Goal: Transaction & Acquisition: Purchase product/service

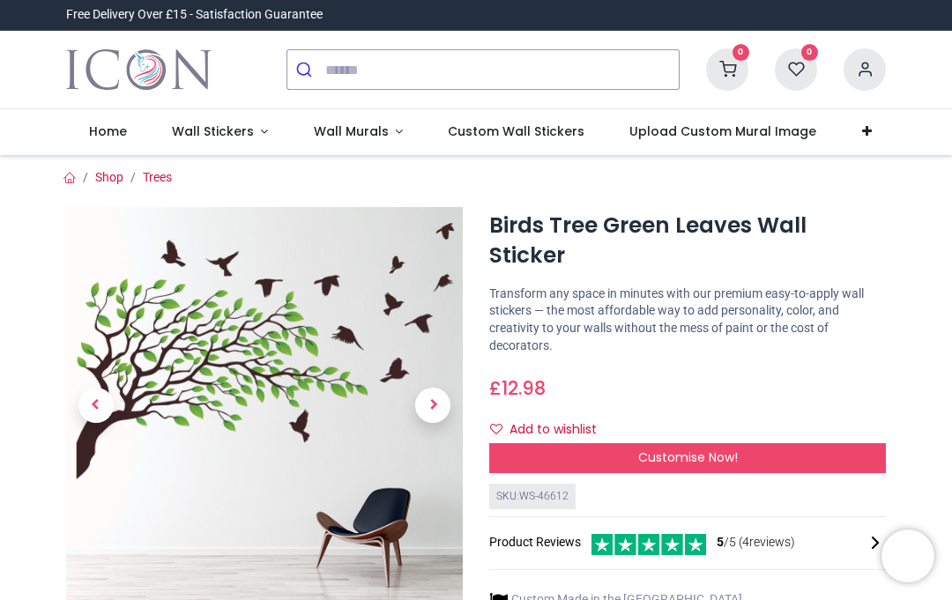
click at [700, 448] on span "Customise Now!" at bounding box center [688, 457] width 100 height 18
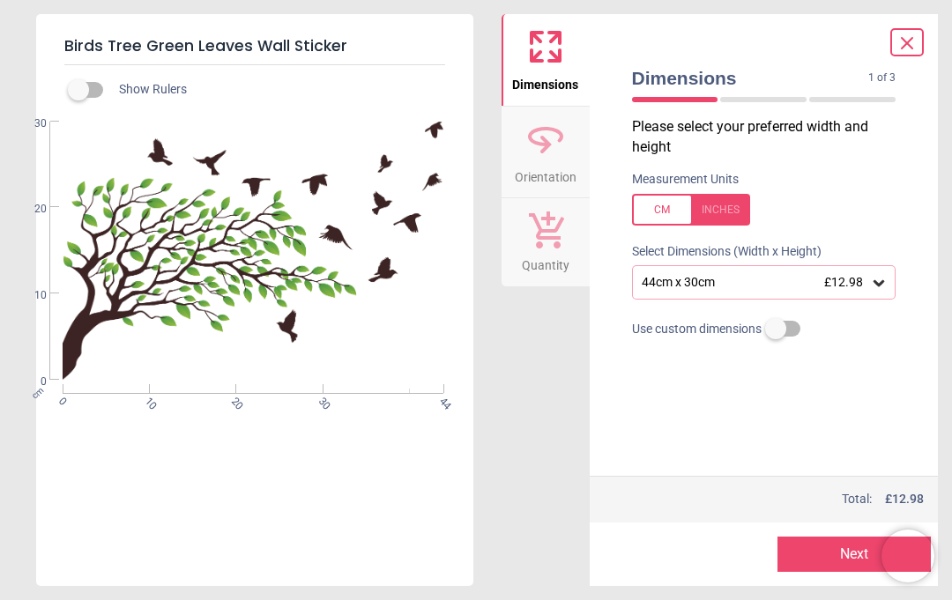
click at [885, 285] on icon at bounding box center [879, 283] width 18 height 18
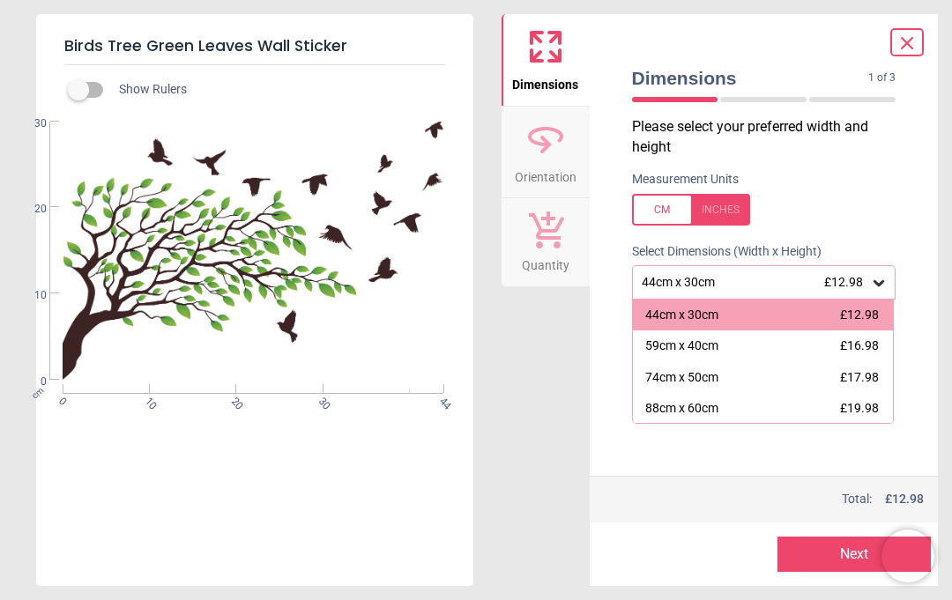
click at [652, 211] on div at bounding box center [691, 210] width 118 height 32
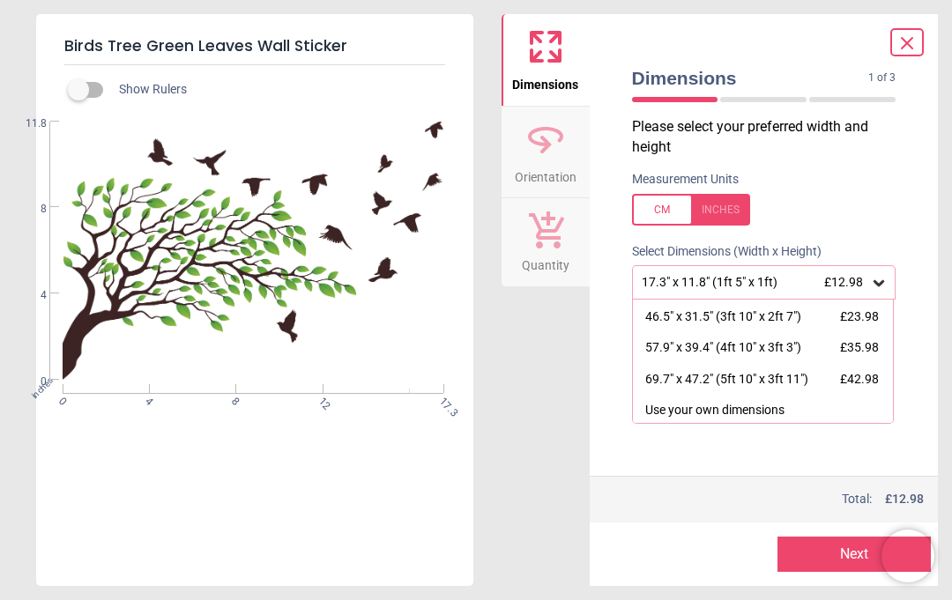
scroll to position [154, 0]
click at [670, 372] on div "69.7" x 47.2" (5ft 10" x 3ft 11")" at bounding box center [726, 381] width 163 height 18
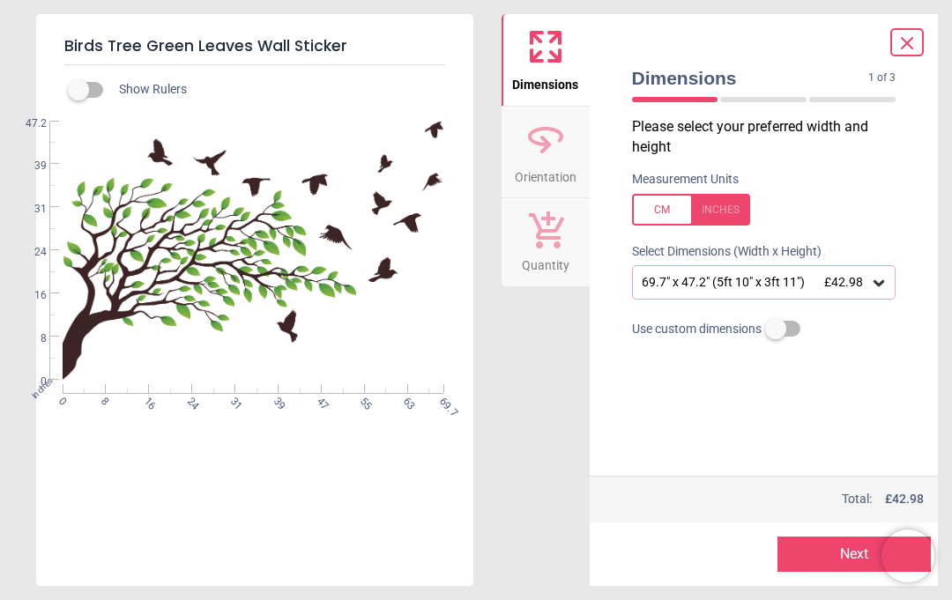
click at [714, 218] on div at bounding box center [691, 210] width 118 height 32
click at [737, 204] on div at bounding box center [691, 210] width 118 height 32
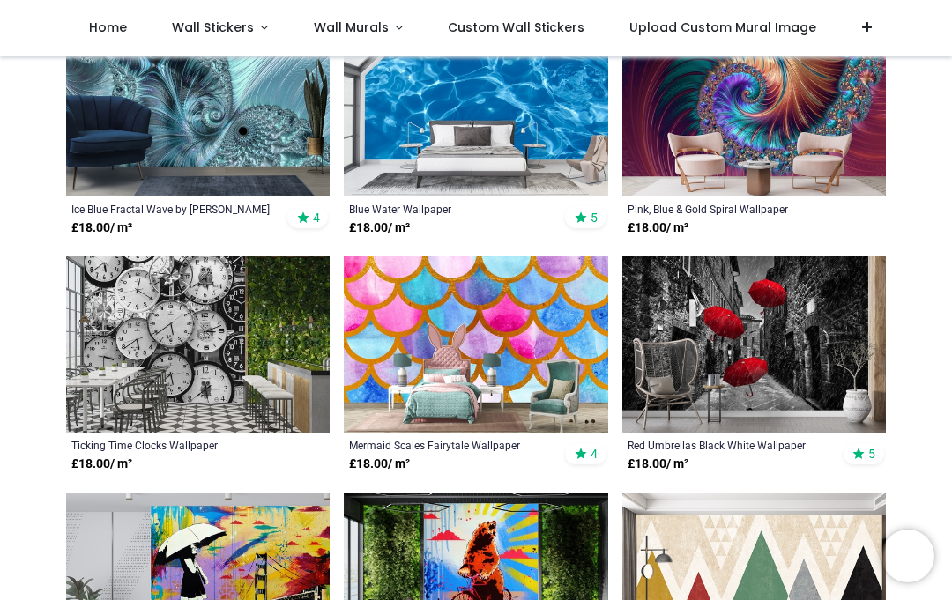
scroll to position [615, 0]
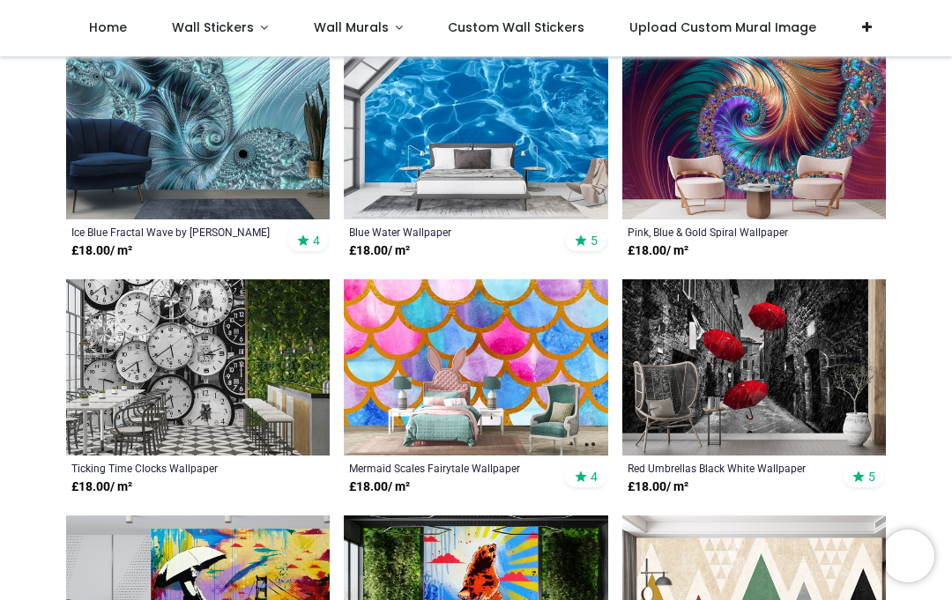
click at [337, 26] on span "Wall Murals" at bounding box center [351, 28] width 75 height 18
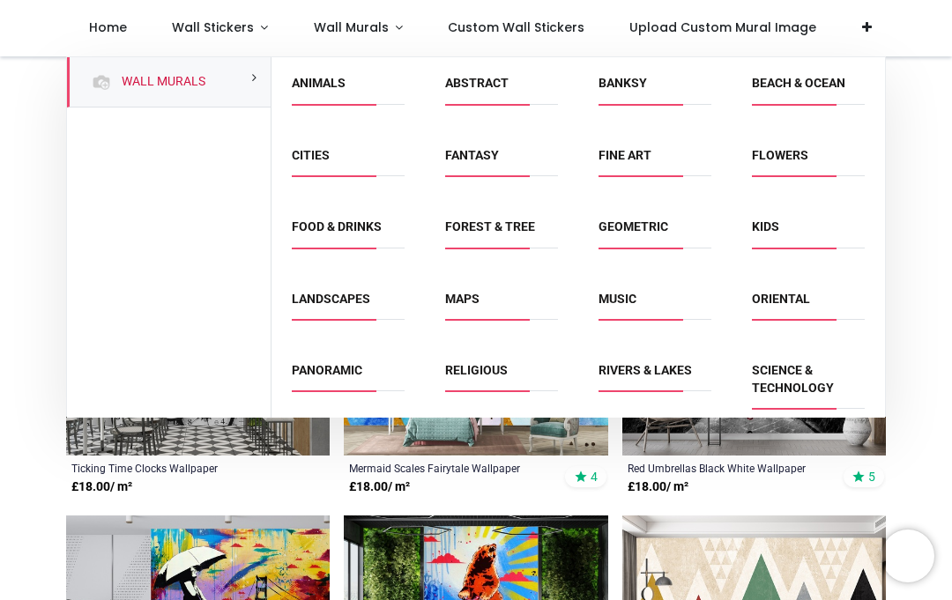
click at [202, 29] on span "Wall Stickers" at bounding box center [213, 28] width 82 height 18
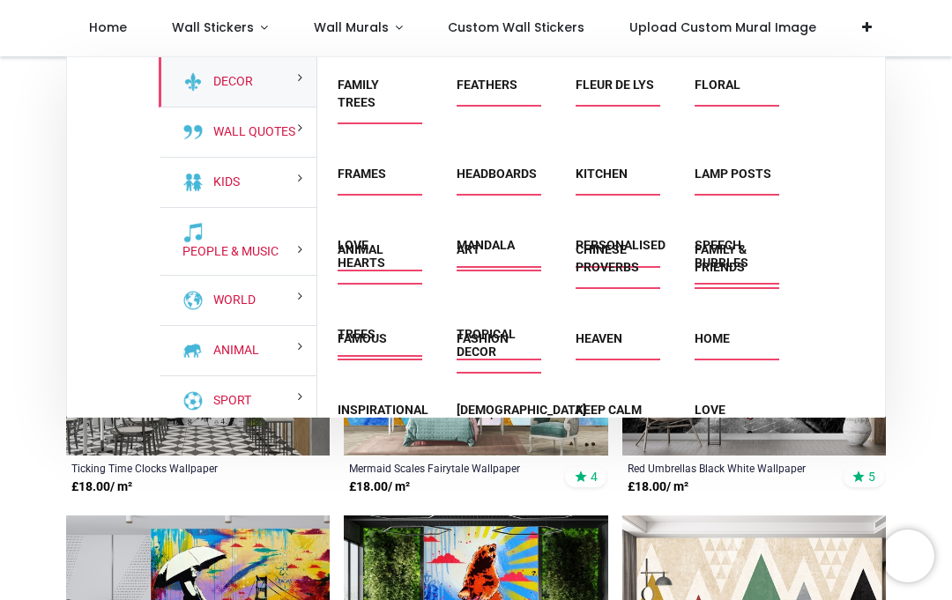
scroll to position [202, 0]
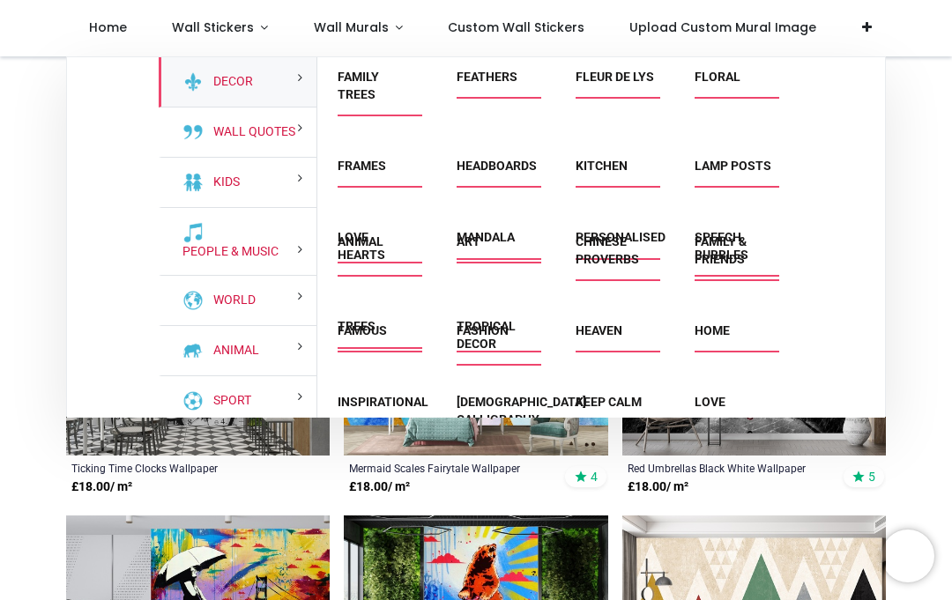
click at [710, 266] on link "Family & Friends" at bounding box center [720, 250] width 52 height 32
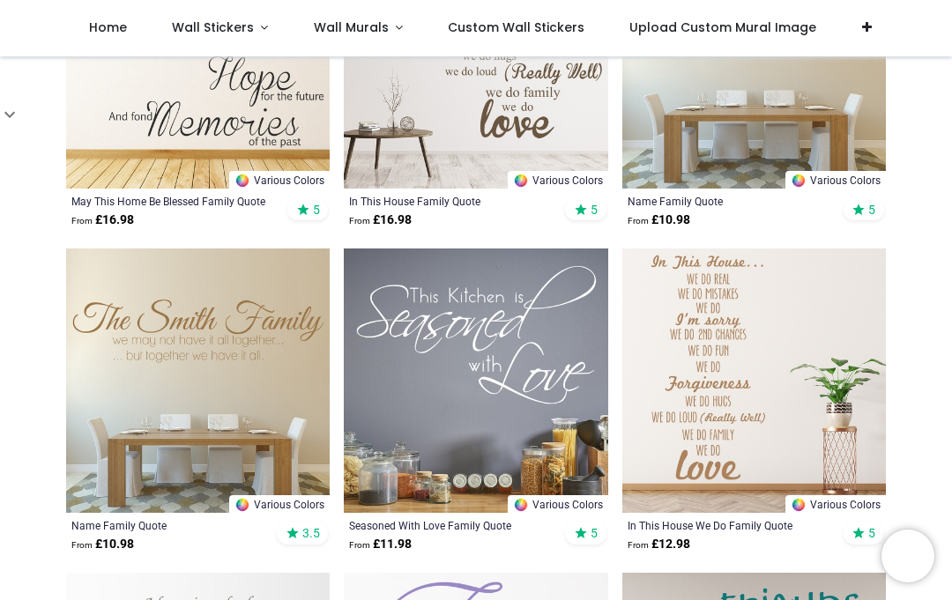
scroll to position [869, 0]
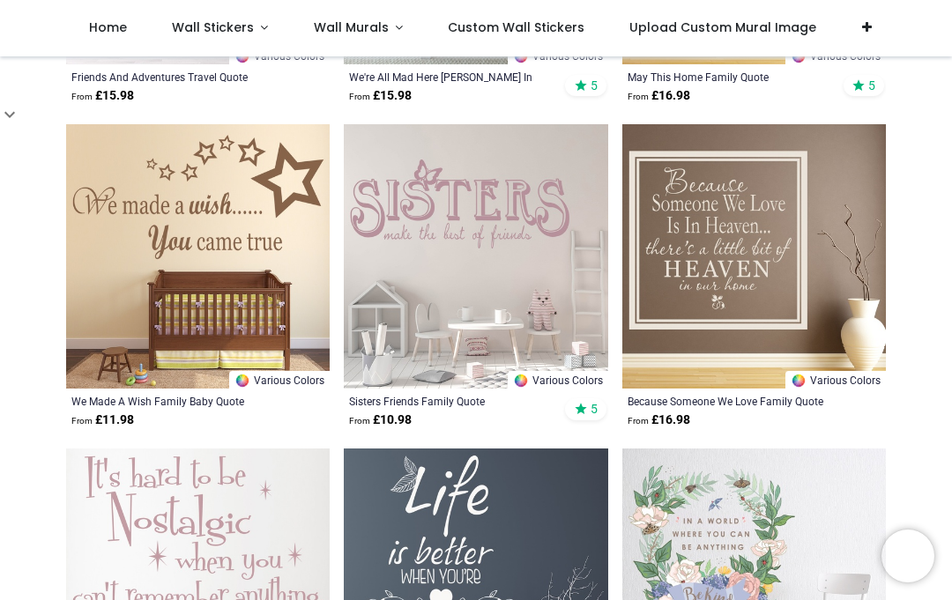
scroll to position [2864, 0]
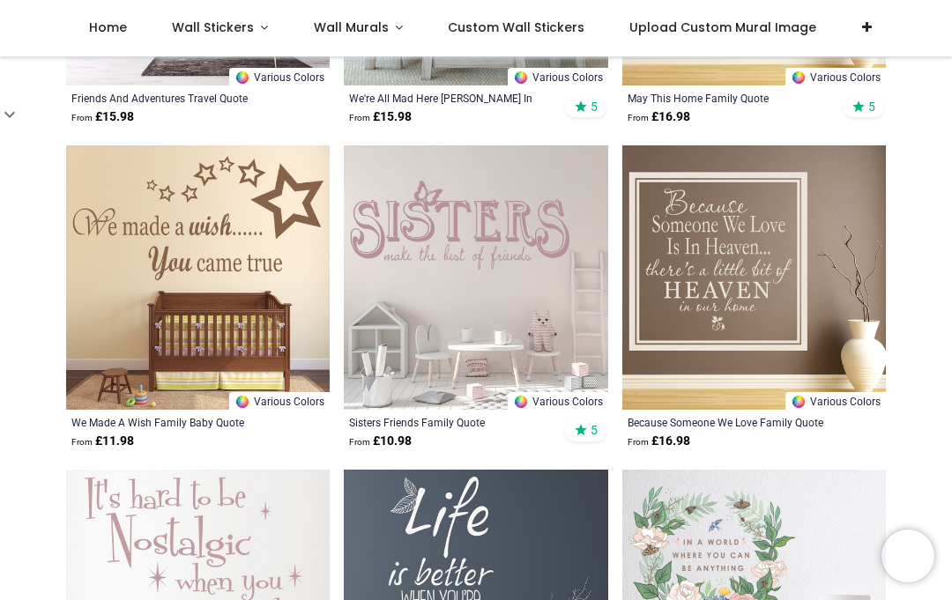
click at [191, 19] on span "Wall Stickers" at bounding box center [213, 28] width 82 height 18
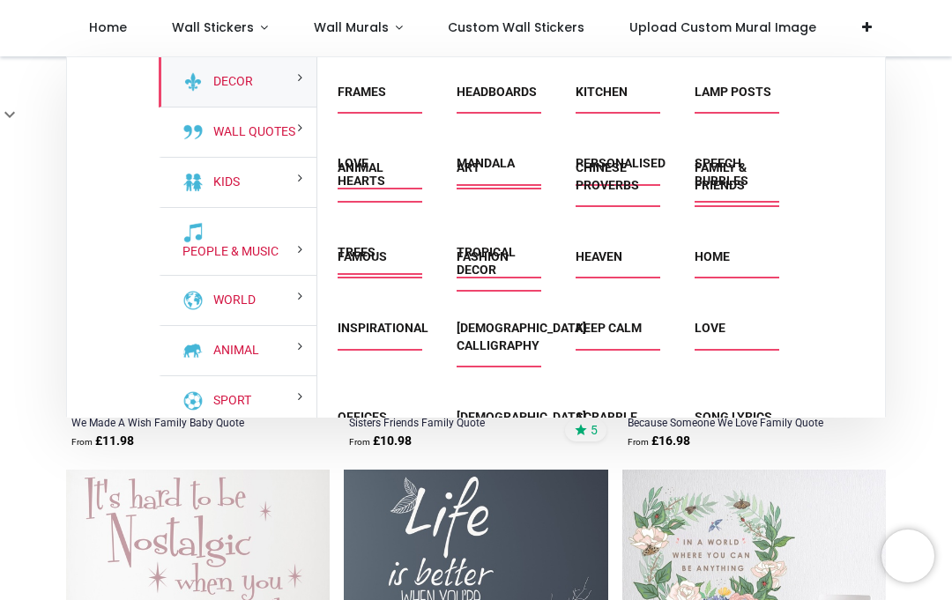
scroll to position [278, 0]
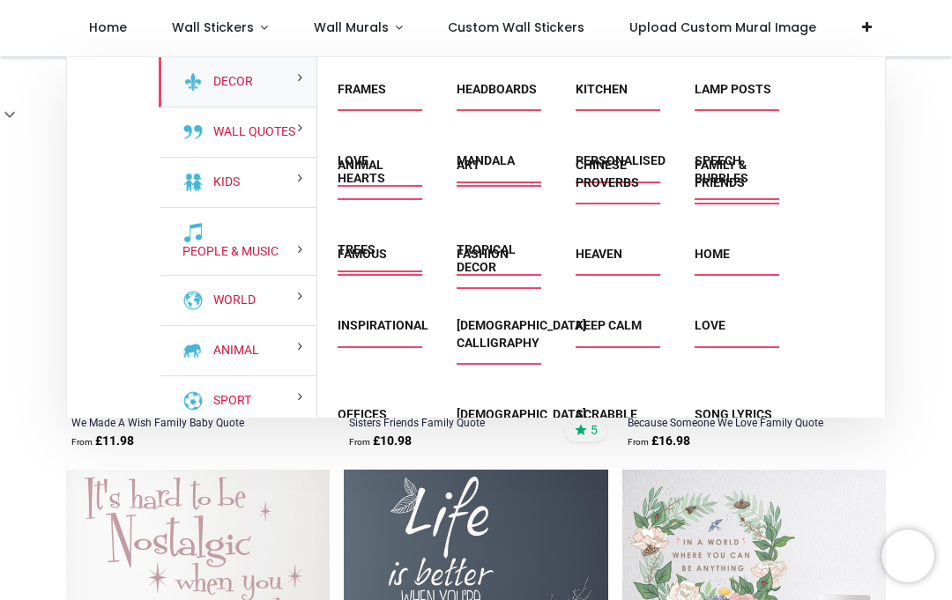
click at [345, 228] on div "Animal" at bounding box center [376, 183] width 119 height 89
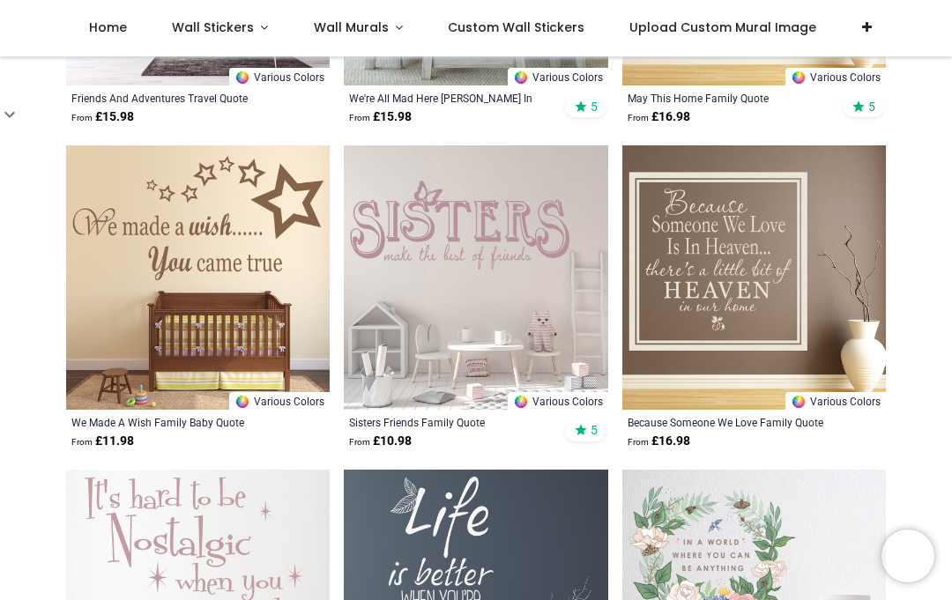
click at [196, 30] on span "Wall Stickers" at bounding box center [213, 28] width 82 height 18
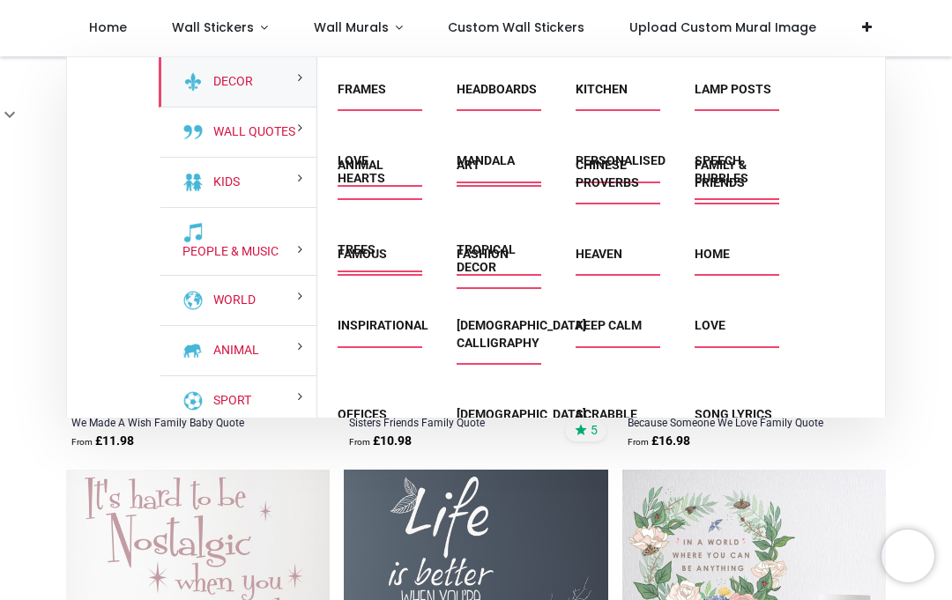
click at [352, 228] on div "Animal" at bounding box center [376, 183] width 119 height 89
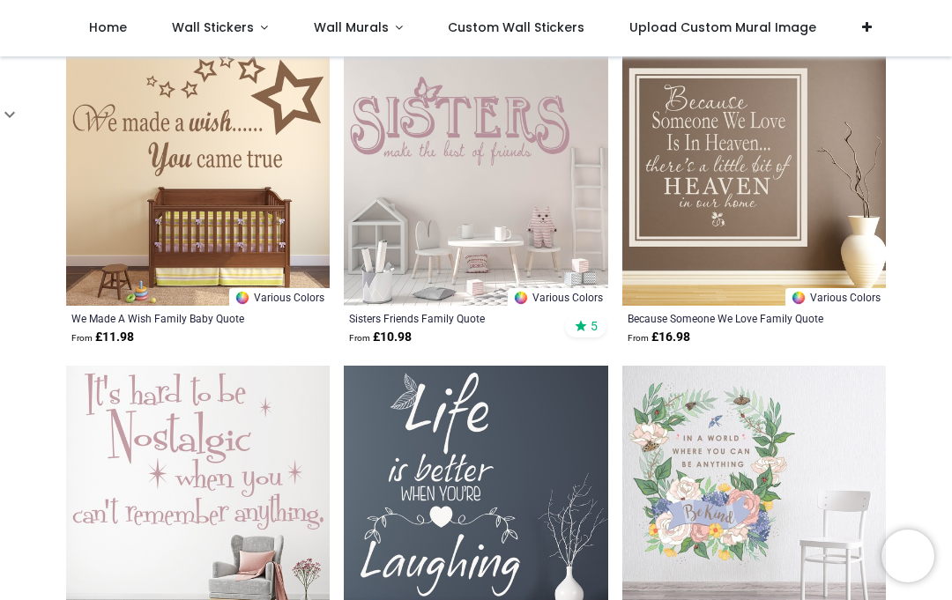
scroll to position [2992, 0]
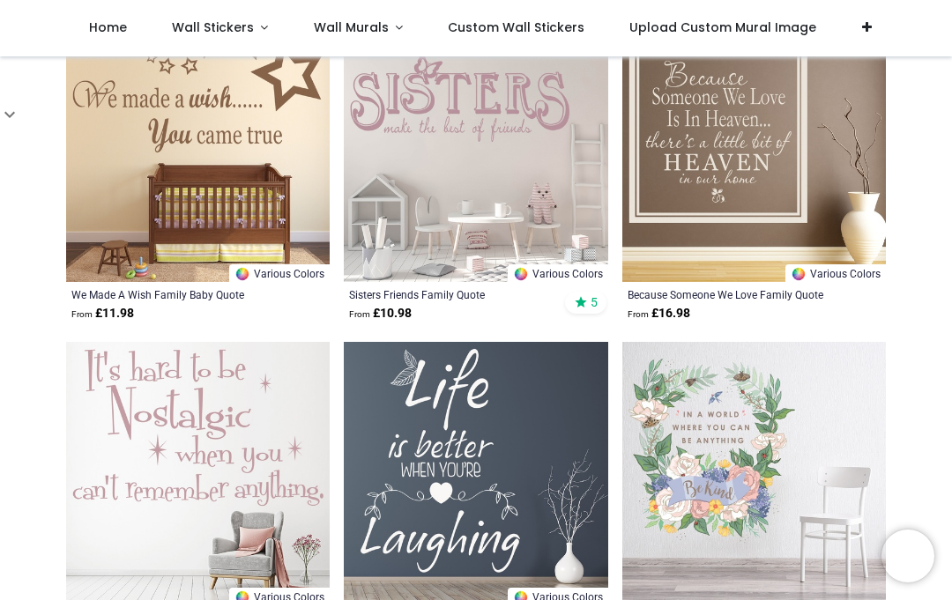
click at [204, 35] on span "Wall Stickers" at bounding box center [213, 28] width 82 height 18
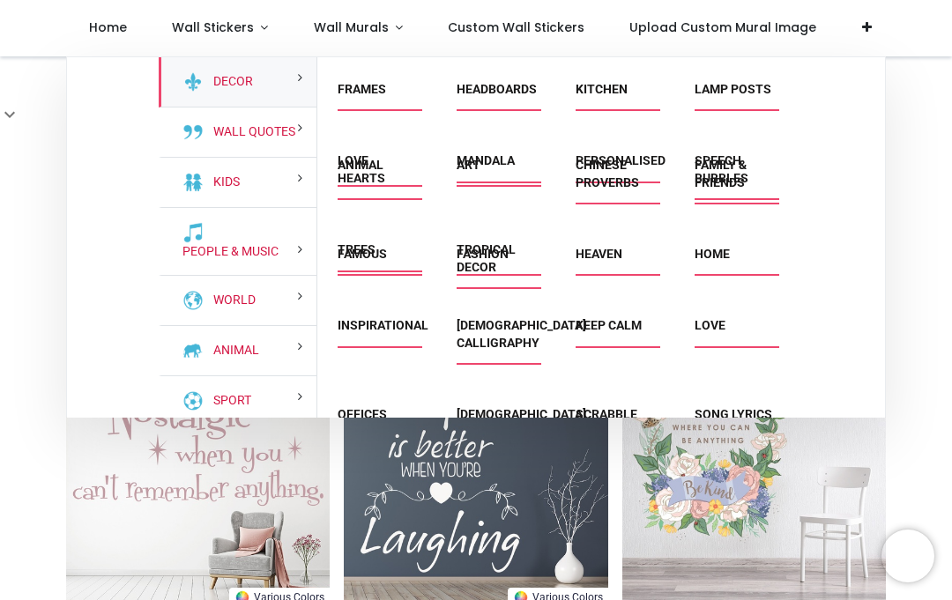
click at [362, 261] on link "Famous" at bounding box center [361, 254] width 49 height 14
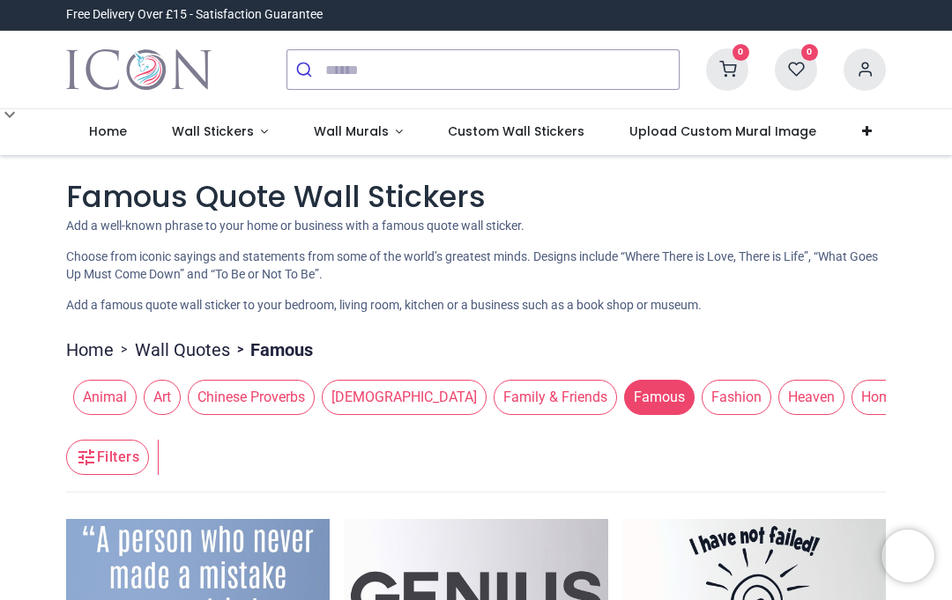
click at [185, 136] on span "Wall Stickers" at bounding box center [213, 131] width 82 height 18
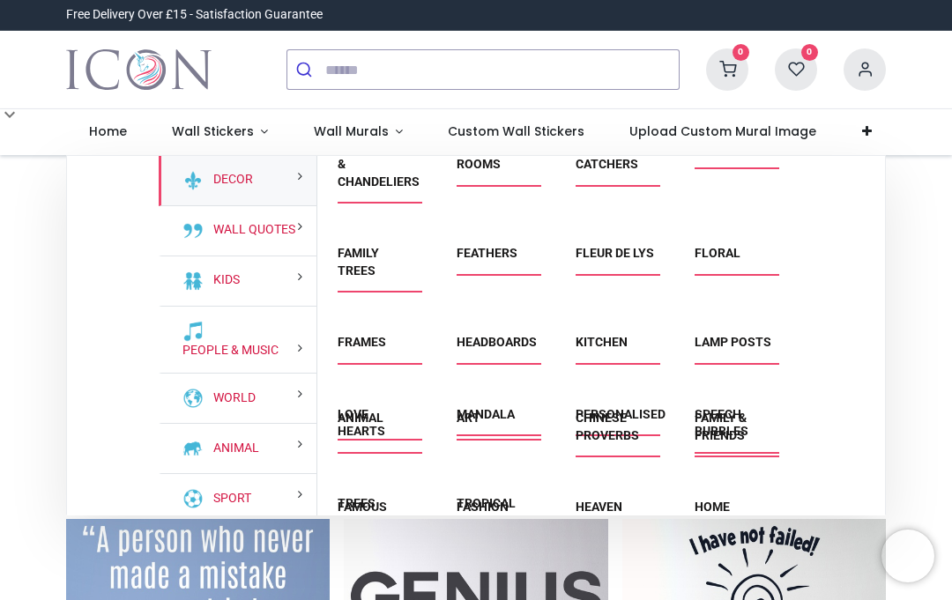
scroll to position [227, 0]
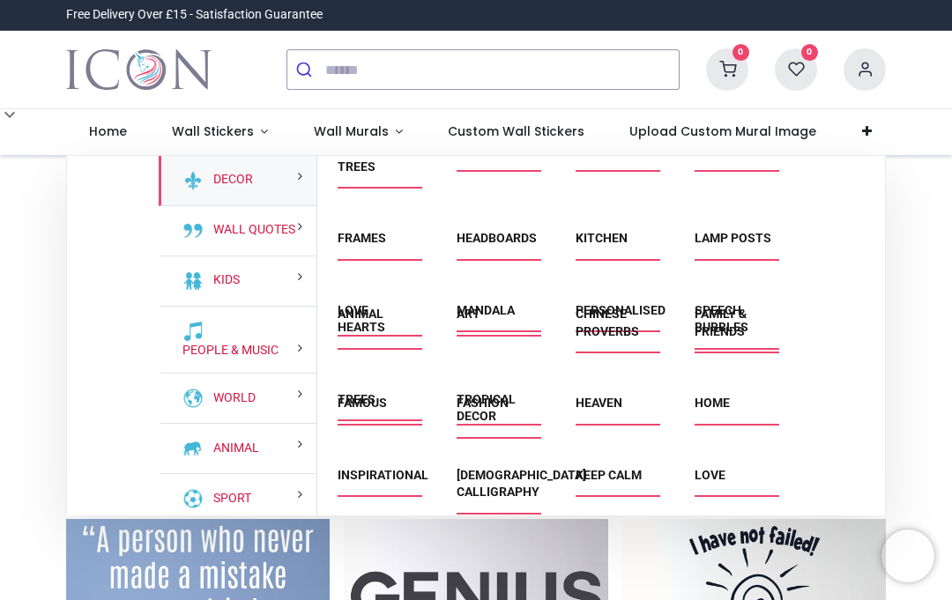
click at [352, 377] on div "Animal" at bounding box center [376, 332] width 119 height 89
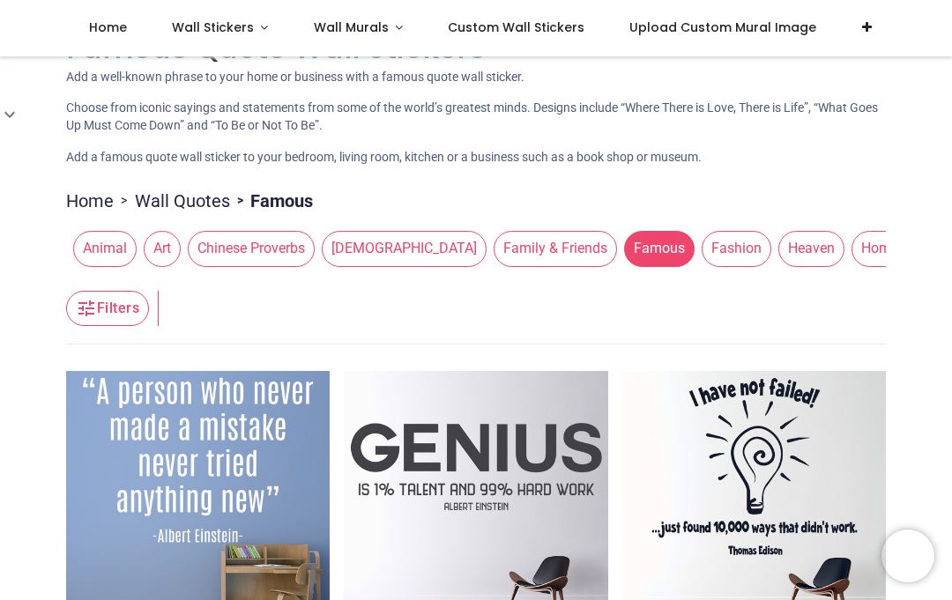
scroll to position [0, 0]
click at [93, 248] on span "Animal" at bounding box center [104, 248] width 63 height 35
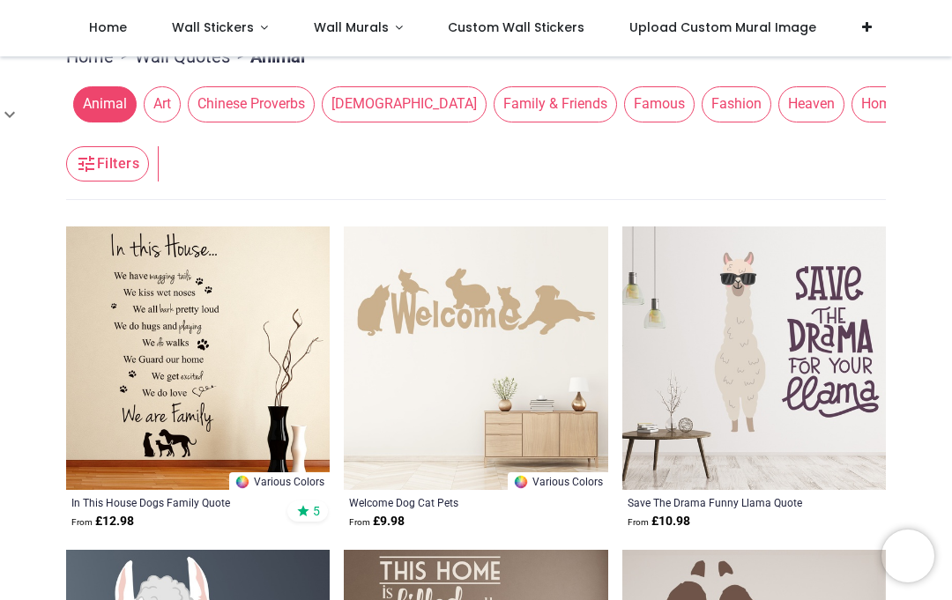
scroll to position [178, 0]
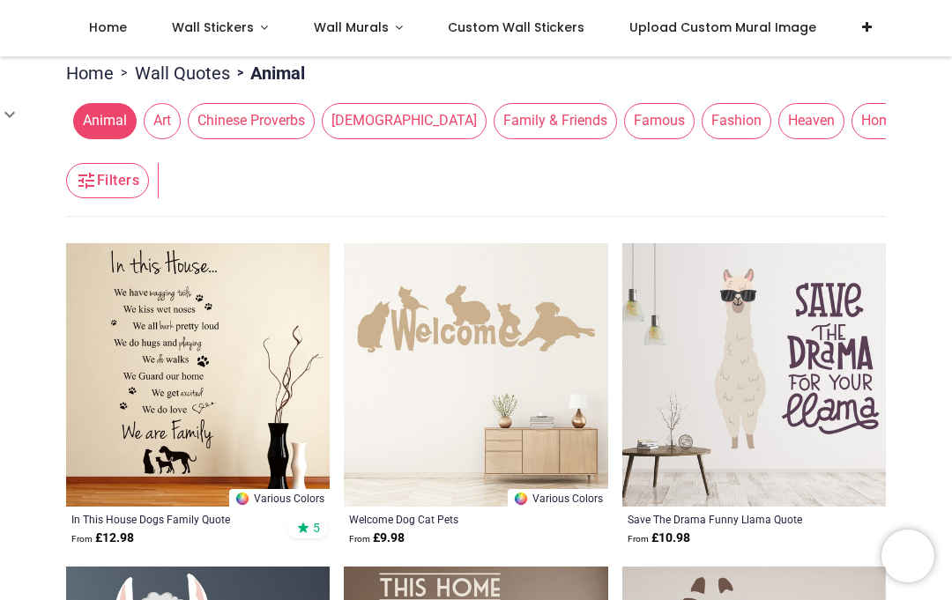
click at [196, 25] on span "Wall Stickers" at bounding box center [213, 28] width 82 height 18
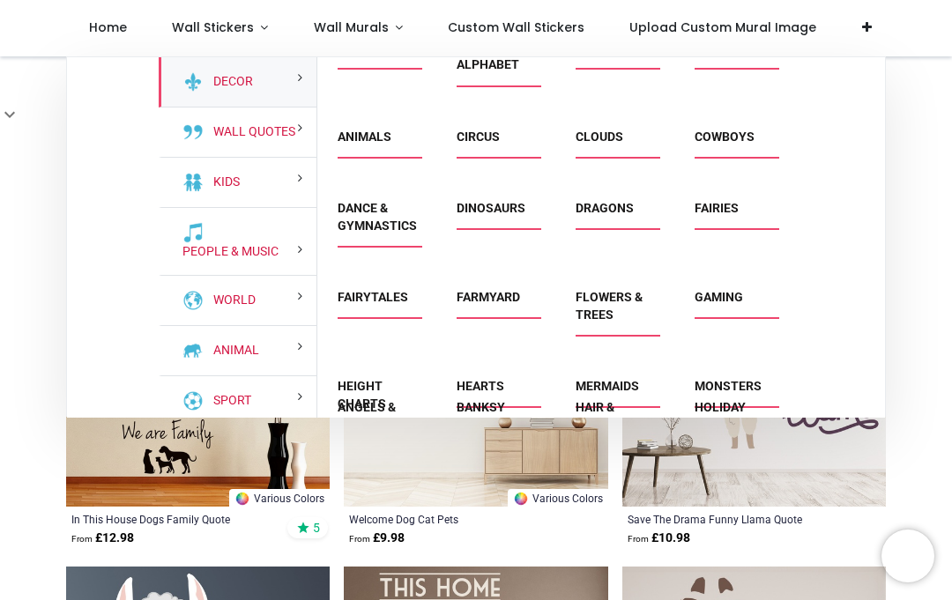
scroll to position [761, 0]
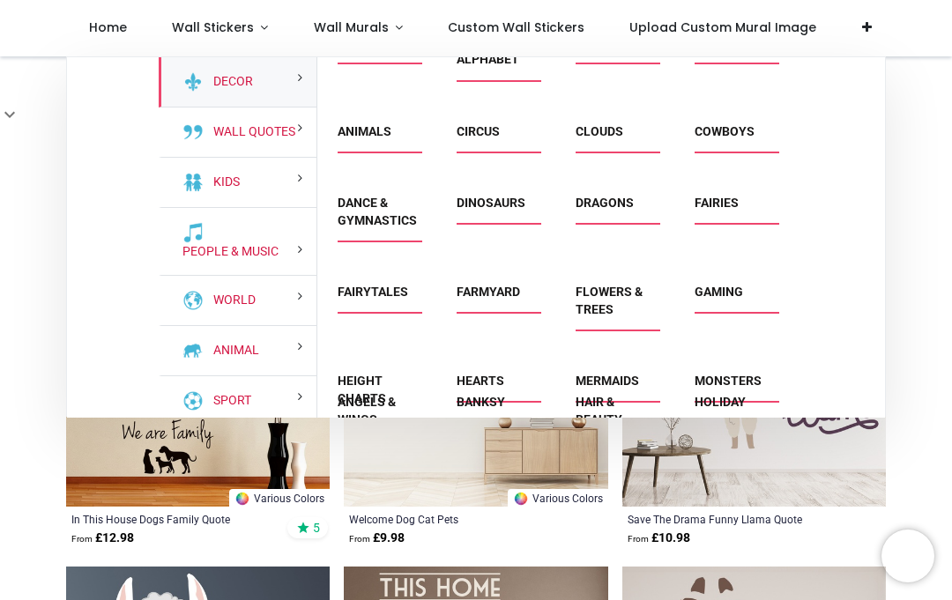
click at [606, 138] on link "Clouds" at bounding box center [599, 131] width 48 height 14
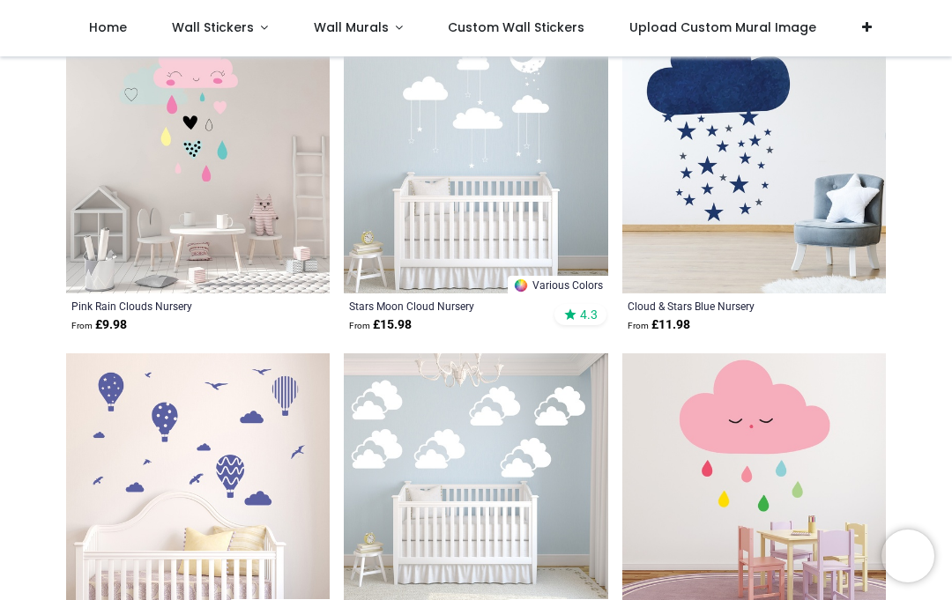
scroll to position [371, 0]
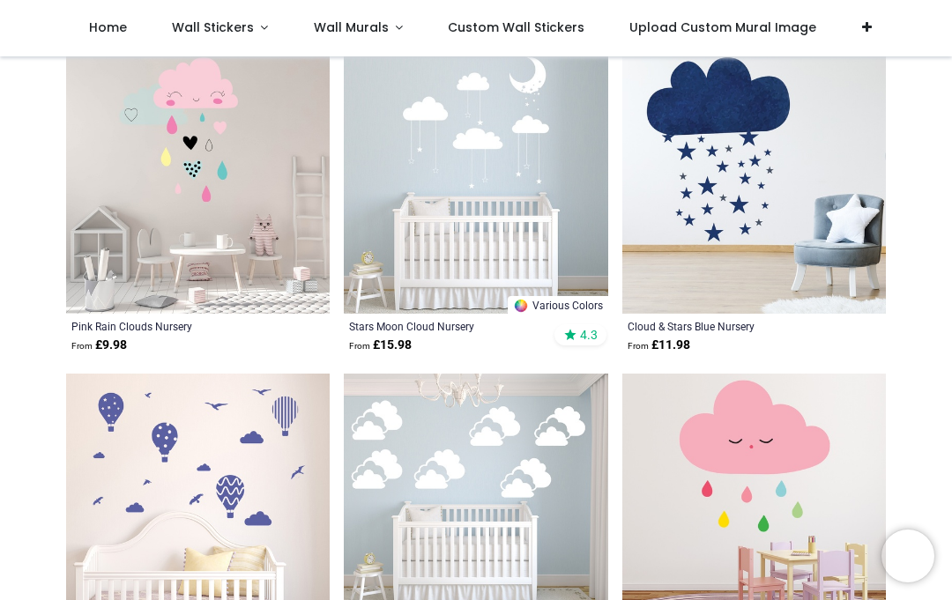
click at [216, 36] on span "Wall Stickers" at bounding box center [213, 28] width 82 height 18
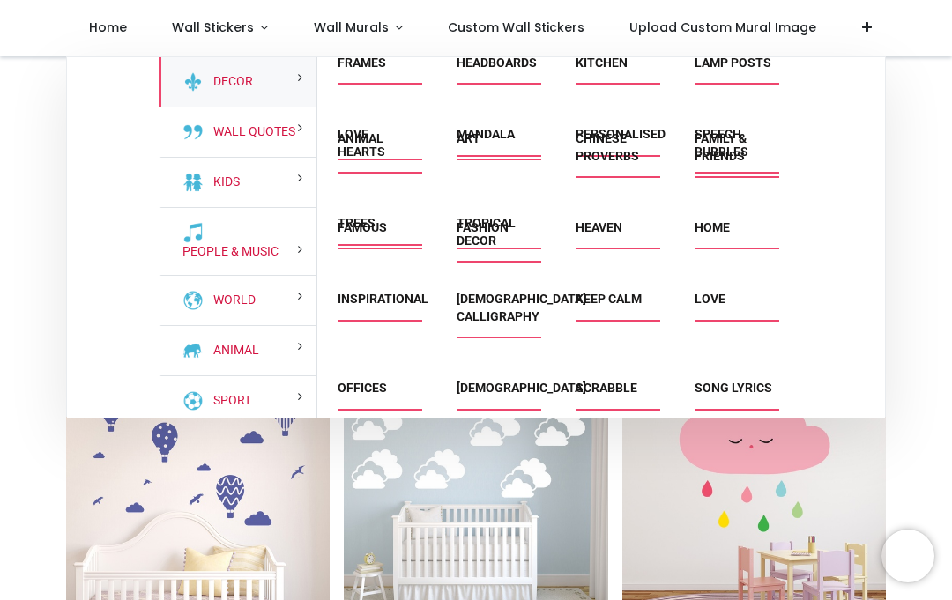
scroll to position [315, 0]
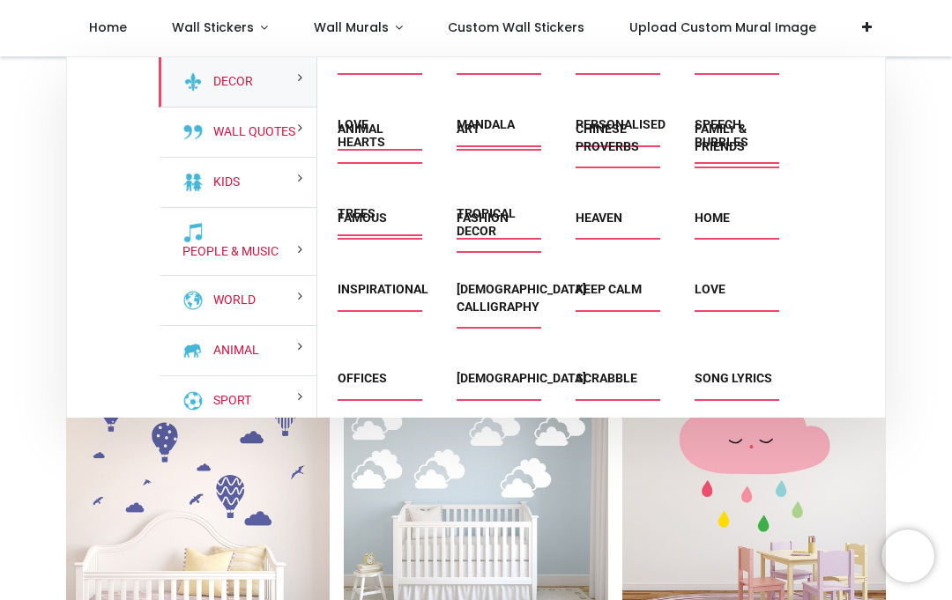
click at [346, 192] on div "Animal" at bounding box center [376, 147] width 119 height 89
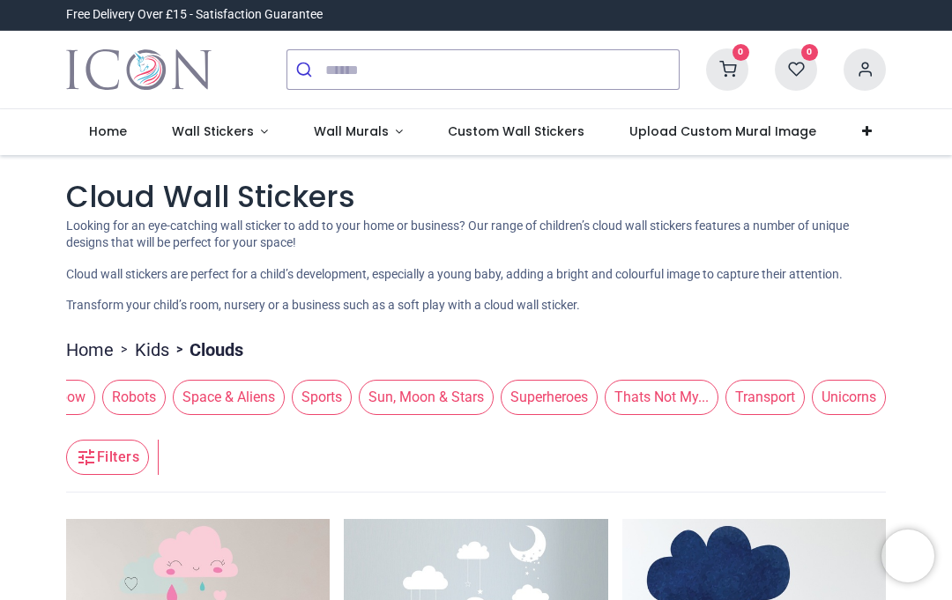
scroll to position [0, 2290]
click at [632, 399] on span "Thats Not My..." at bounding box center [661, 397] width 114 height 35
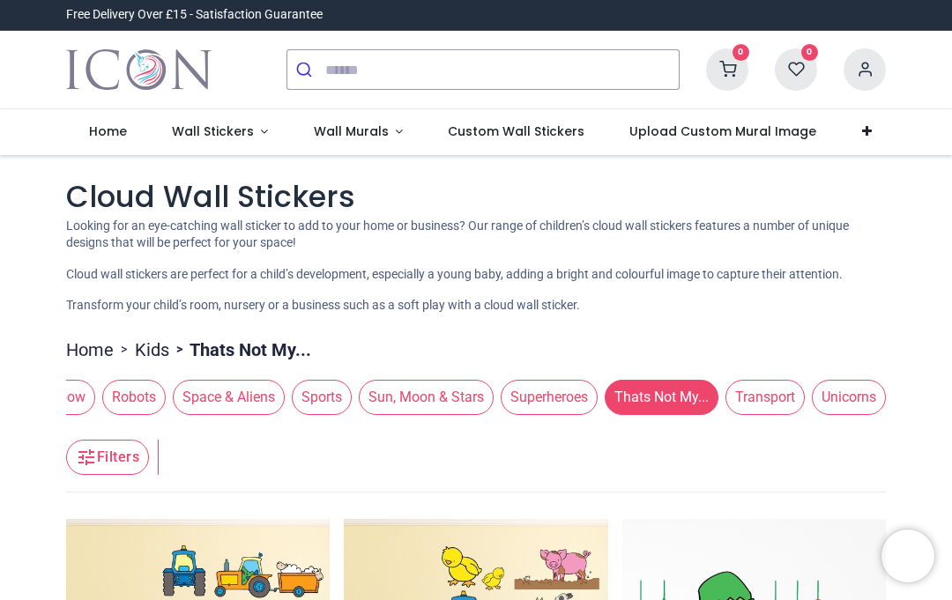
click at [751, 383] on span "Transport" at bounding box center [764, 397] width 79 height 35
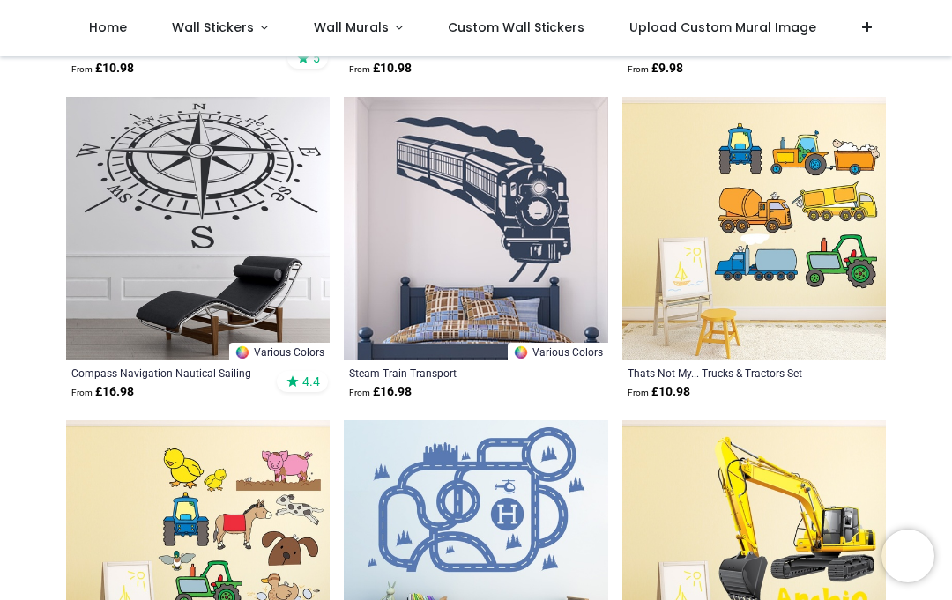
scroll to position [650, 0]
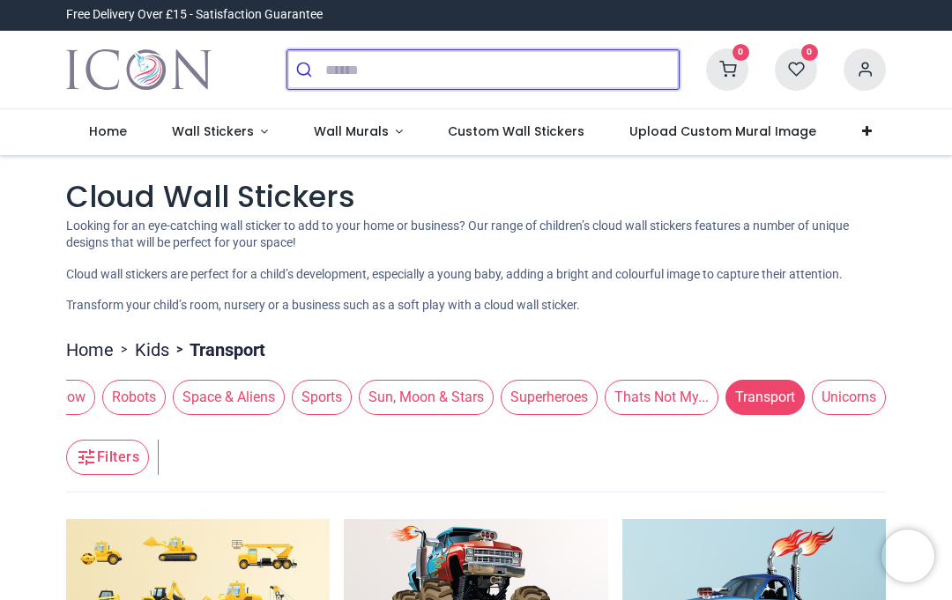
click at [355, 67] on input "search" at bounding box center [501, 69] width 353 height 39
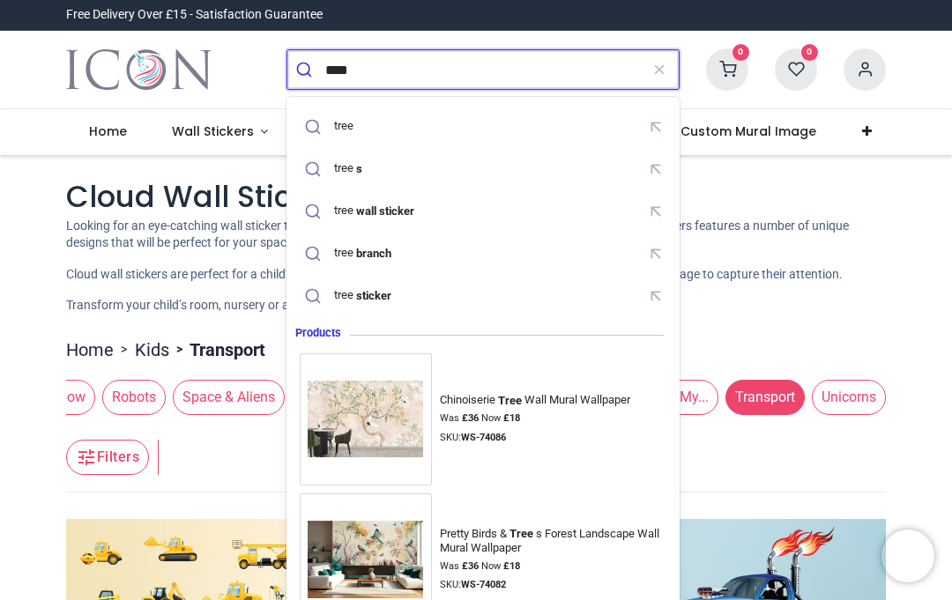
type input "*****"
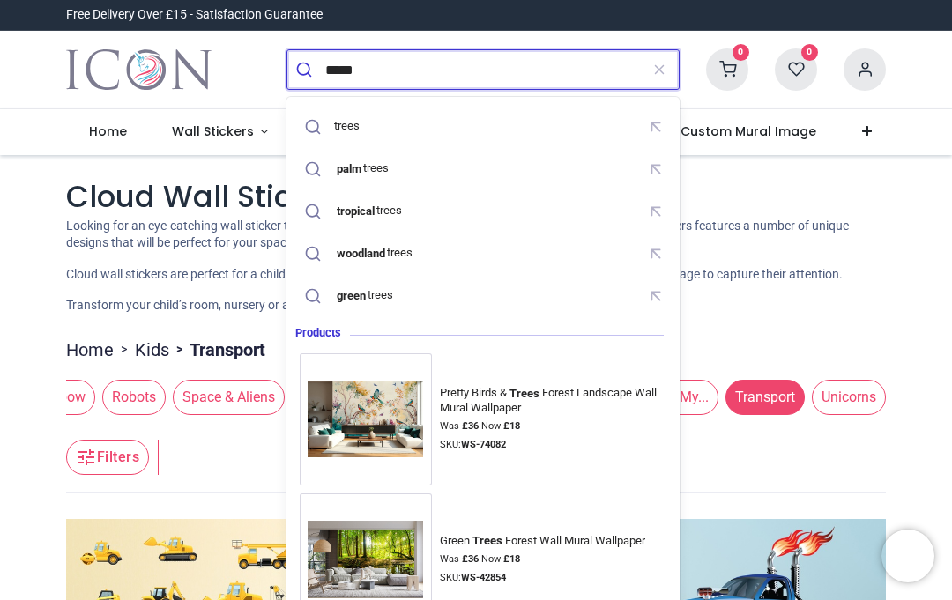
click at [325, 135] on div at bounding box center [313, 127] width 26 height 26
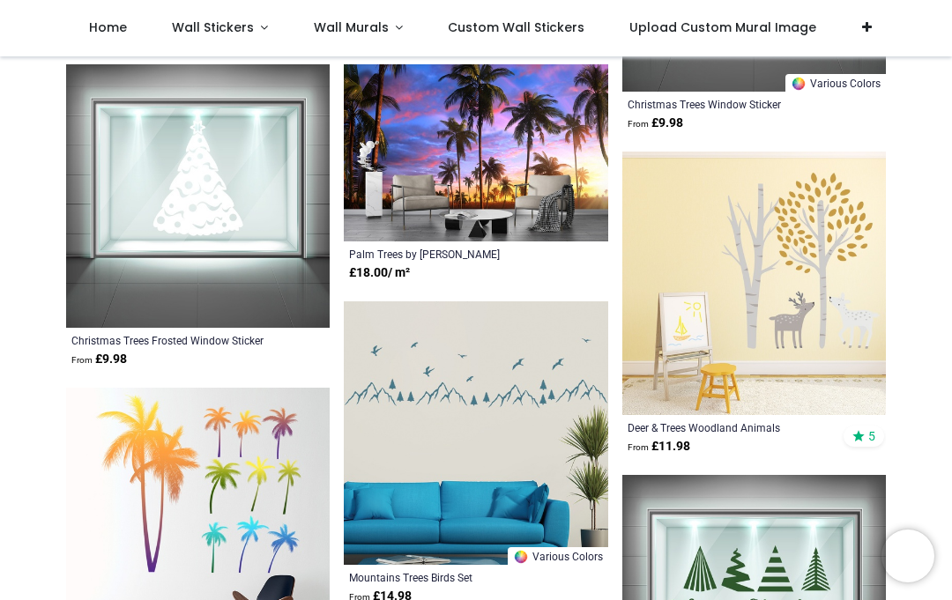
scroll to position [2225, 0]
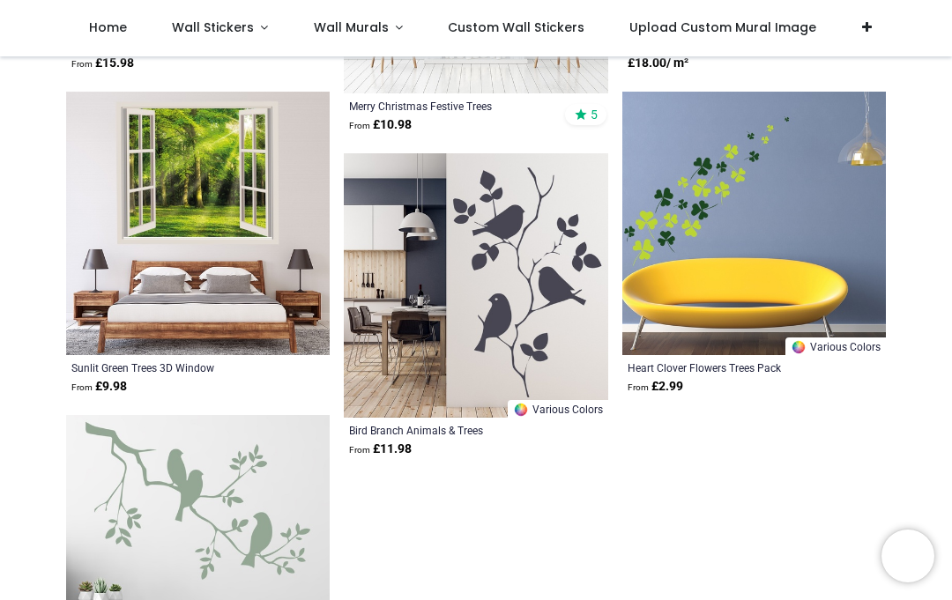
scroll to position [5401, 0]
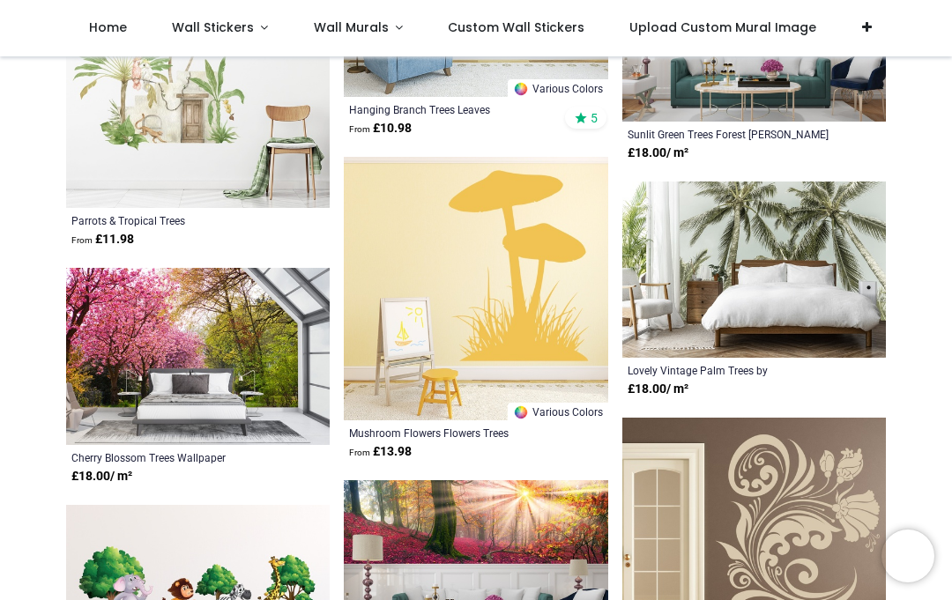
scroll to position [7159, 0]
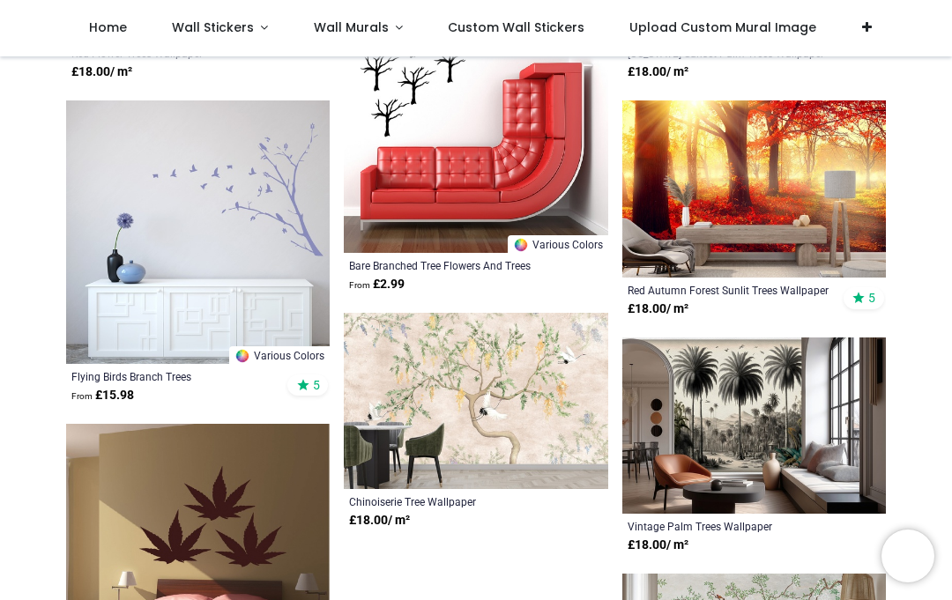
scroll to position [10400, 0]
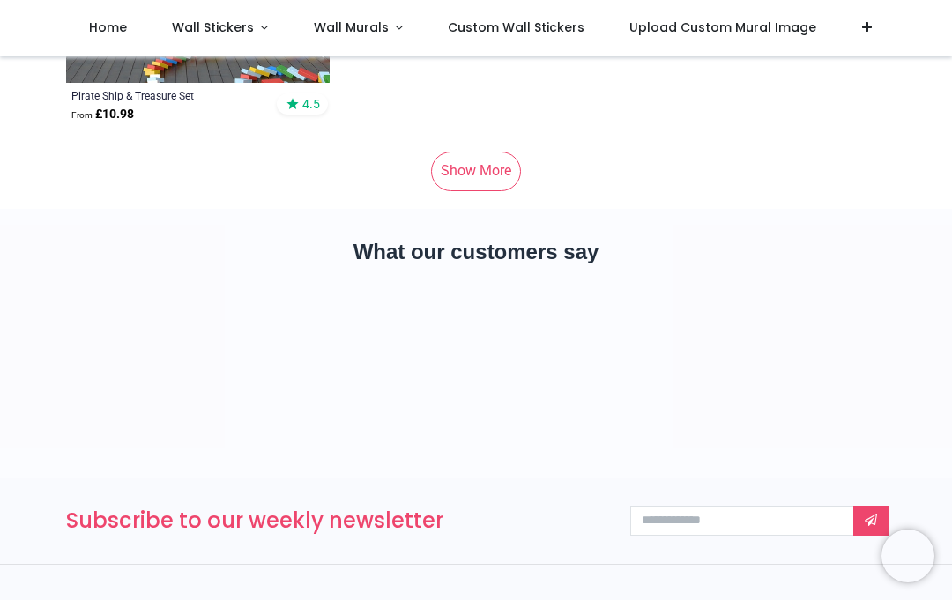
scroll to position [14465, 0]
click at [476, 163] on link "Show More" at bounding box center [476, 171] width 90 height 39
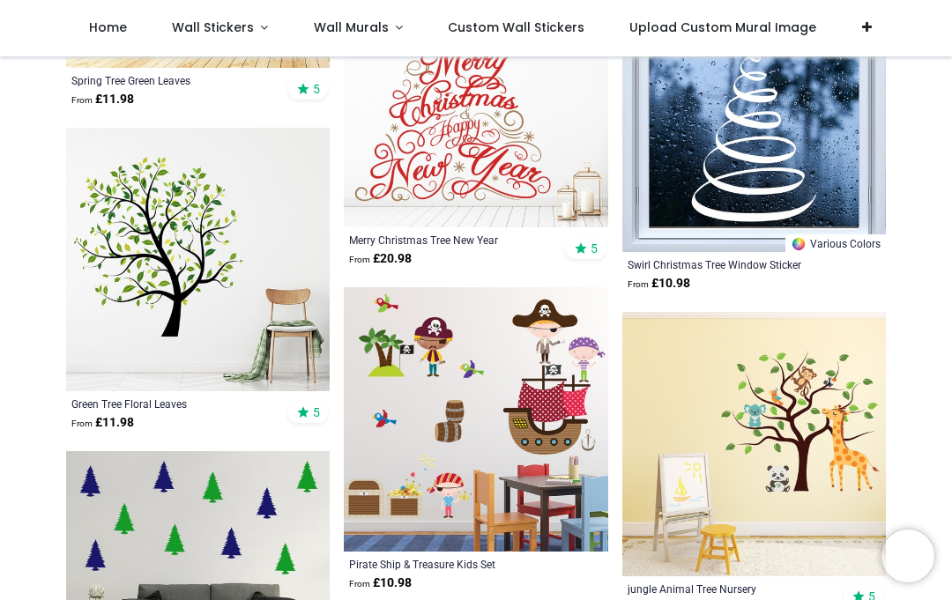
scroll to position [15930, 0]
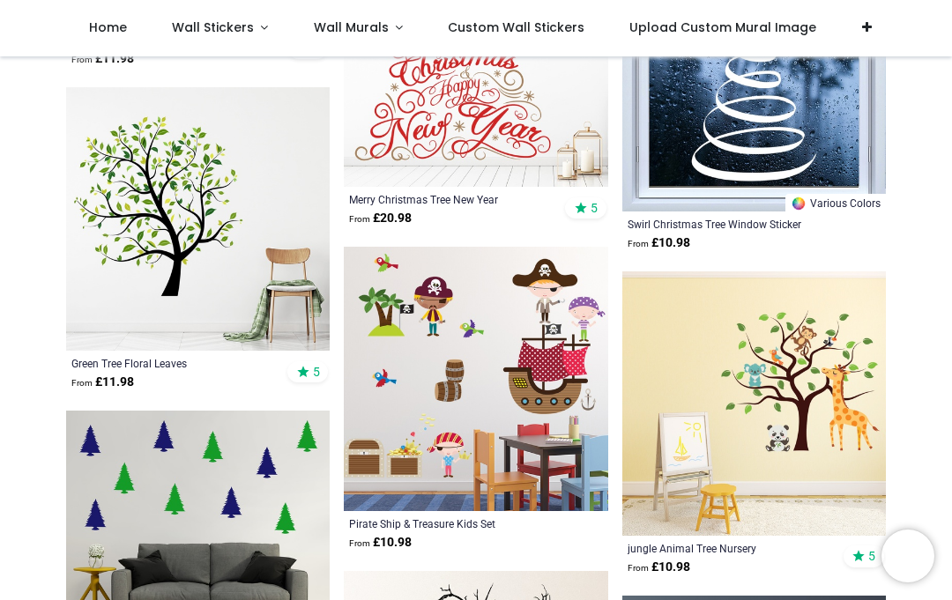
click at [138, 237] on img at bounding box center [197, 218] width 263 height 263
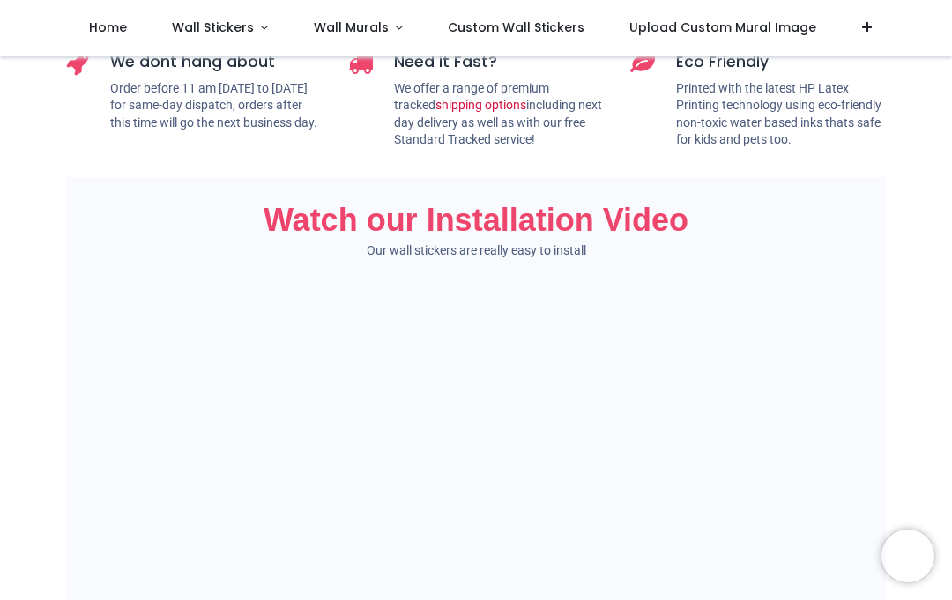
scroll to position [888, 0]
